Goal: Transaction & Acquisition: Book appointment/travel/reservation

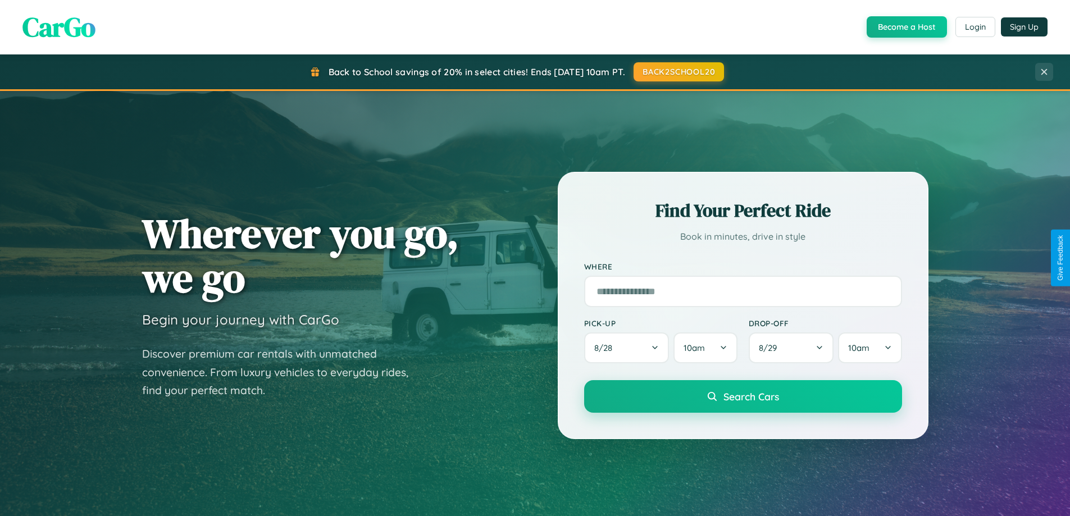
scroll to position [773, 0]
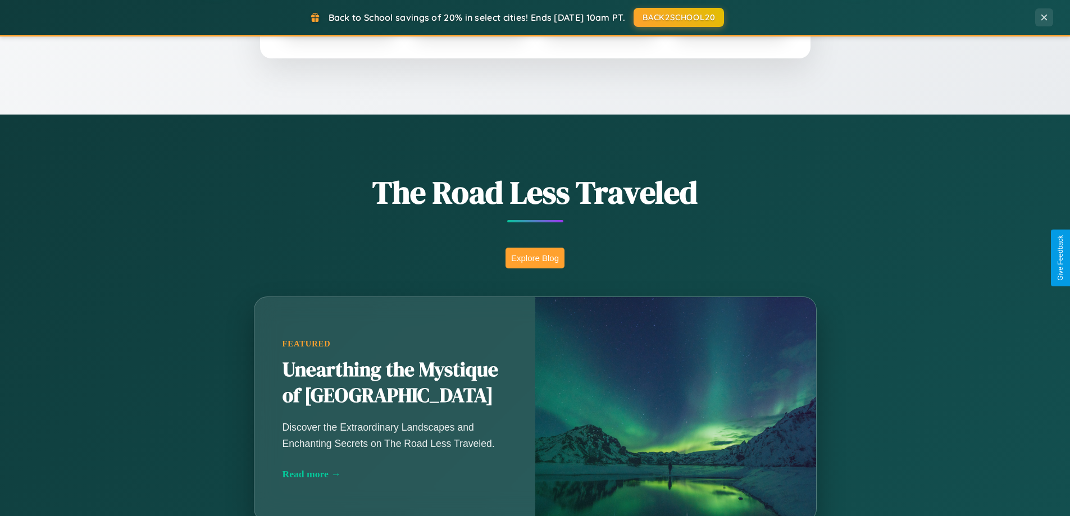
click at [535, 258] on button "Explore Blog" at bounding box center [535, 258] width 59 height 21
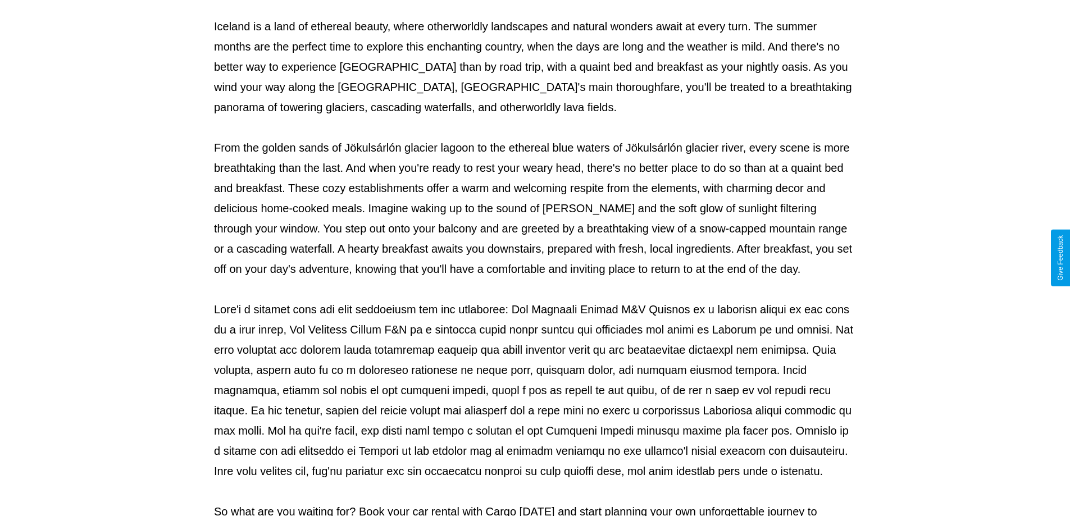
scroll to position [363, 0]
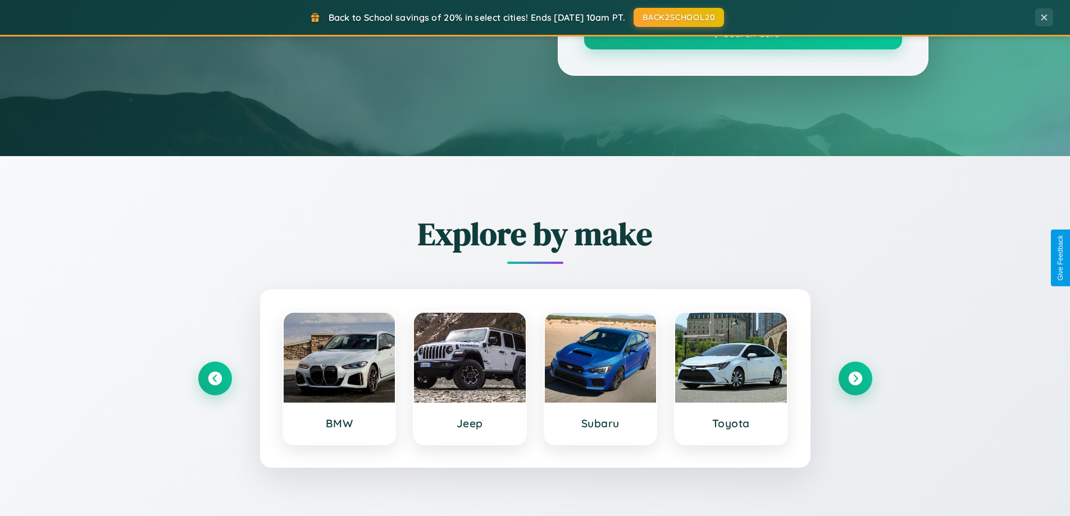
scroll to position [773, 0]
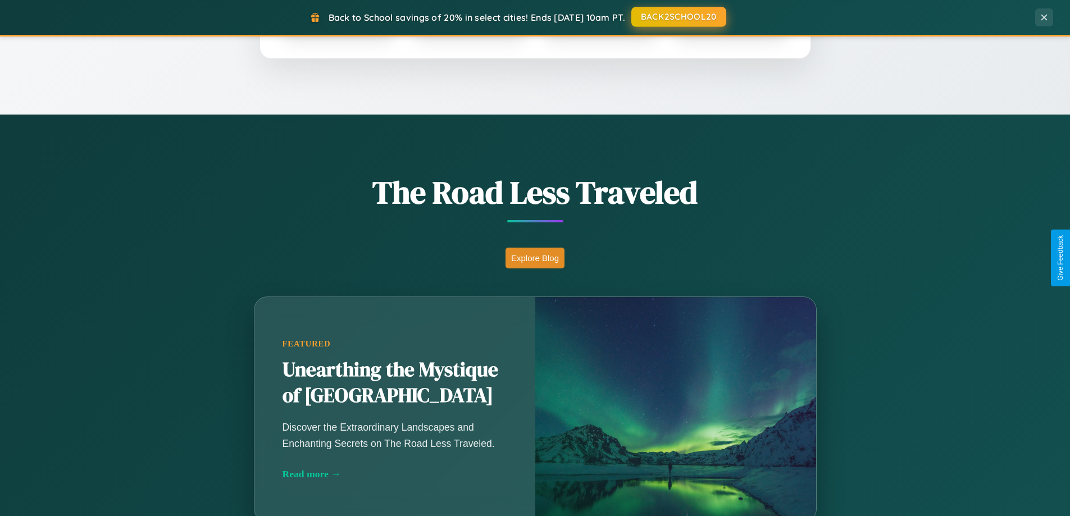
click at [678, 17] on button "BACK2SCHOOL20" at bounding box center [678, 17] width 95 height 20
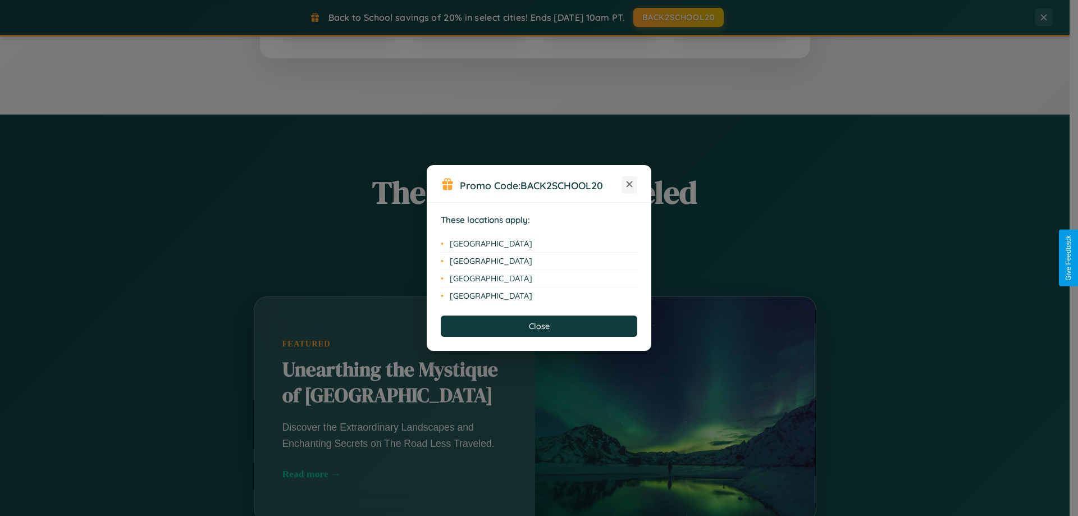
click at [630, 185] on icon at bounding box center [630, 184] width 6 height 6
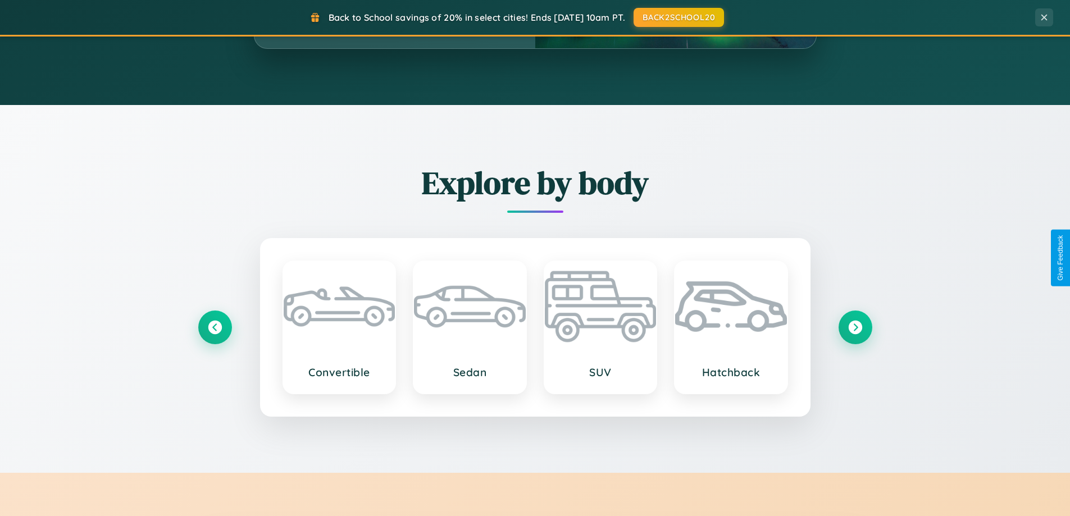
scroll to position [1805, 0]
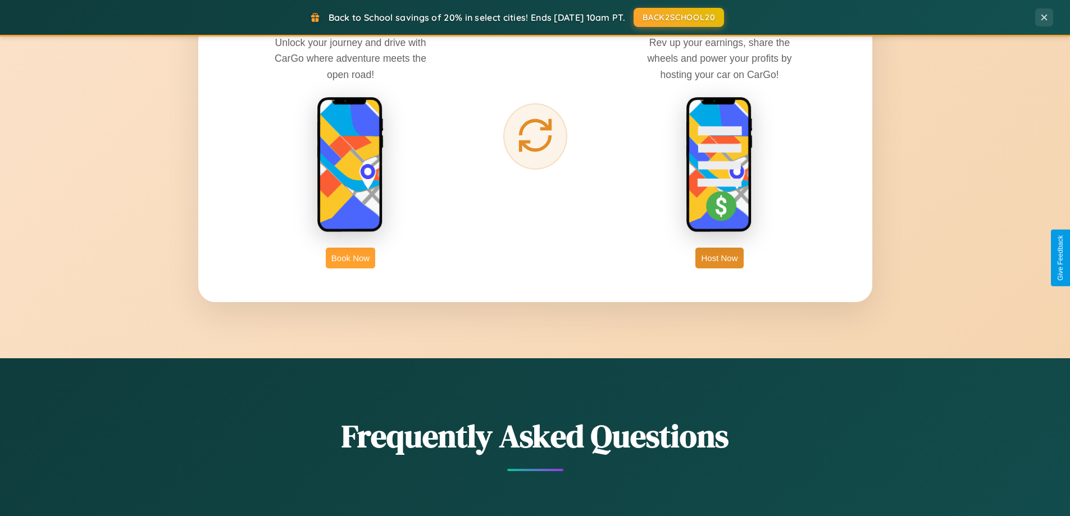
click at [350, 258] on button "Book Now" at bounding box center [350, 258] width 49 height 21
